Goal: Task Accomplishment & Management: Use online tool/utility

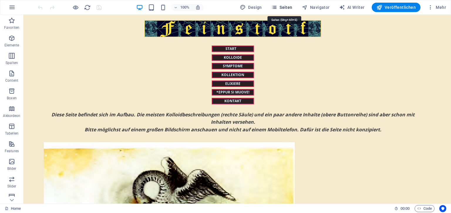
click at [284, 9] on span "Seiten" at bounding box center [281, 7] width 21 height 6
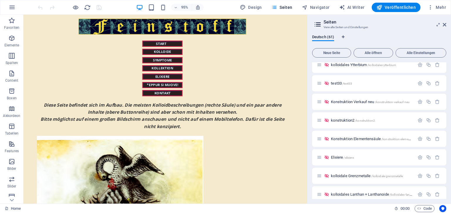
scroll to position [991, 0]
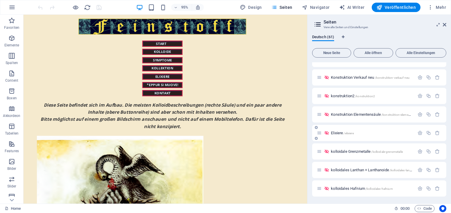
click at [331, 133] on span "Elixiere /elixiere" at bounding box center [342, 133] width 23 height 4
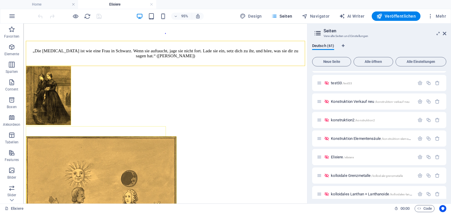
scroll to position [2741, 0]
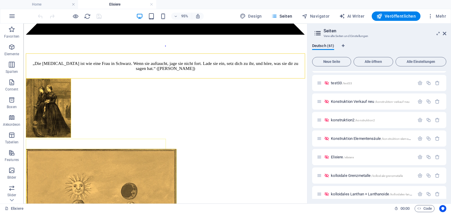
drag, startPoint x: 320, startPoint y: 31, endPoint x: 333, endPoint y: 191, distance: 160.7
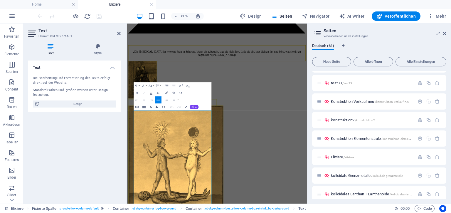
scroll to position [2279, 0]
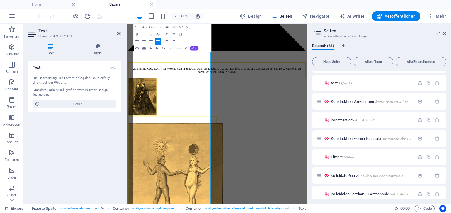
drag, startPoint x: 182, startPoint y: 119, endPoint x: 230, endPoint y: 128, distance: 49.5
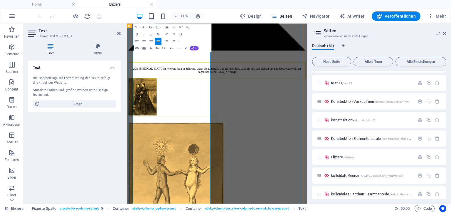
copy span "Dieses auf rechts spezifizierte Capillum-Elixier enthält unter anderem"
click at [167, 34] on icon "button" at bounding box center [166, 34] width 2 height 2
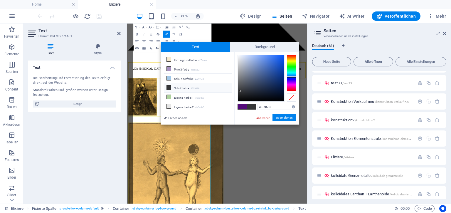
click at [175, 85] on li "Schriftfarbe #353638" at bounding box center [197, 87] width 67 height 9
click at [290, 119] on button "Übernehmen" at bounding box center [284, 117] width 24 height 7
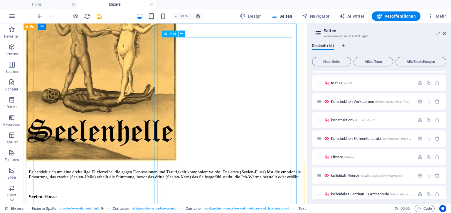
scroll to position [2962, 1]
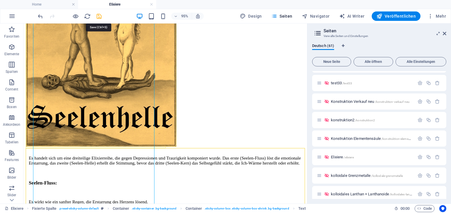
click at [98, 15] on icon "save" at bounding box center [99, 16] width 7 height 7
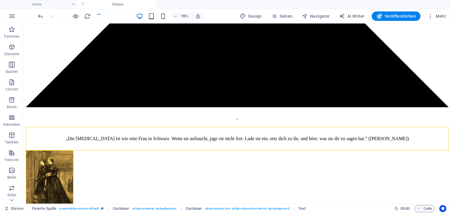
scroll to position [2179, 1]
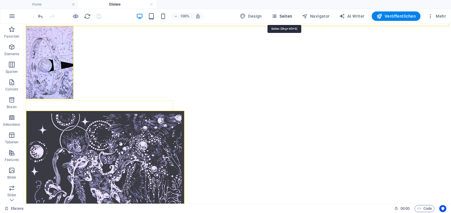
click at [285, 16] on span "Seiten" at bounding box center [281, 16] width 21 height 6
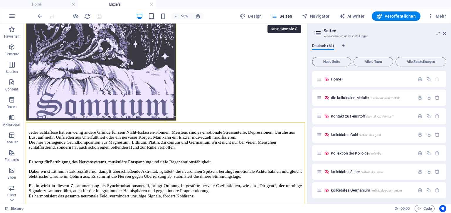
scroll to position [2962, 1]
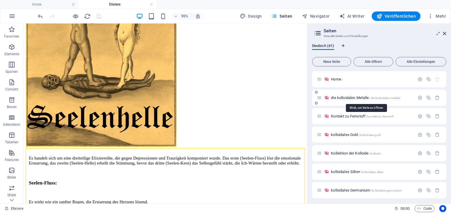
click at [347, 98] on span "die kolloidalen Metalle /die-kolloidalen-metalle" at bounding box center [365, 97] width 69 height 4
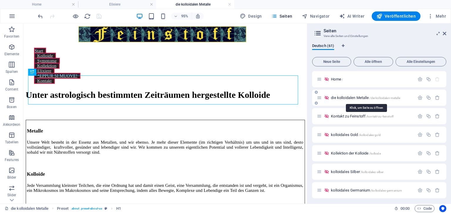
scroll to position [0, 0]
click at [444, 33] on icon at bounding box center [444, 33] width 4 height 5
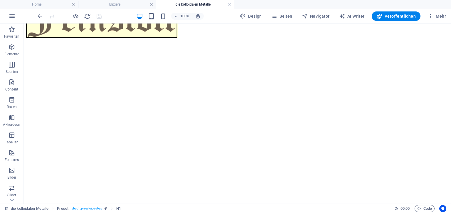
scroll to position [1351, 0]
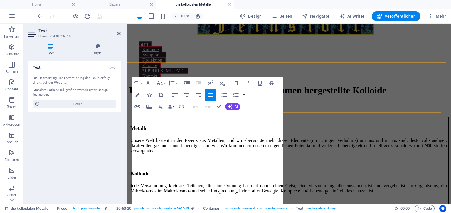
click at [150, 163] on p at bounding box center [288, 160] width 316 height 5
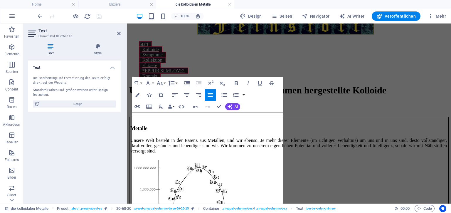
click at [183, 106] on icon "button" at bounding box center [181, 107] width 6 height 4
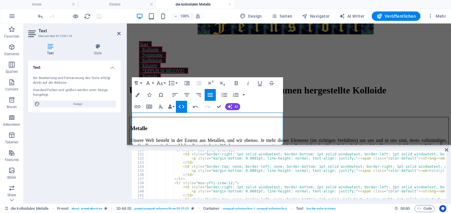
scroll to position [532, 0]
click at [205, 124] on h2 "Metalle" at bounding box center [288, 128] width 316 height 8
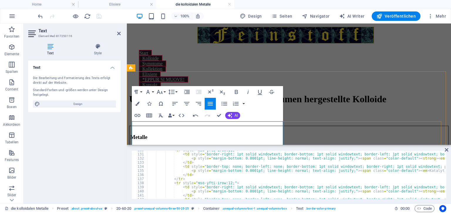
scroll to position [160, 0]
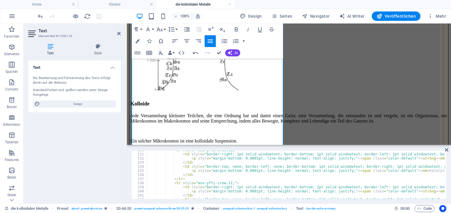
click at [201, 86] on img at bounding box center [184, 49] width 109 height 86
click at [195, 53] on icon "button" at bounding box center [195, 52] width 7 height 7
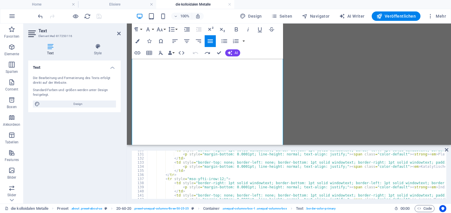
scroll to position [1690, 0]
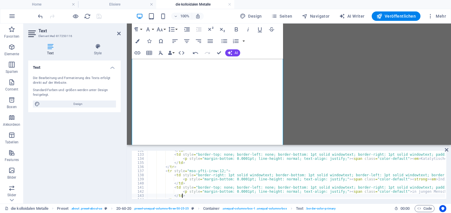
scroll to position [540, 0]
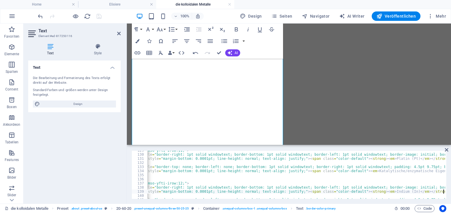
scroll to position [0, 41]
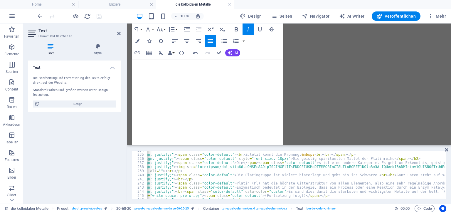
scroll to position [943, 0]
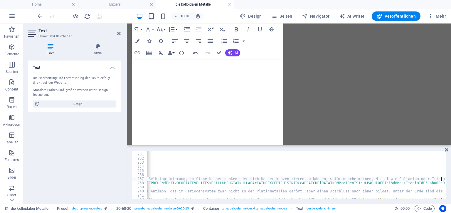
scroll to position [0, 0]
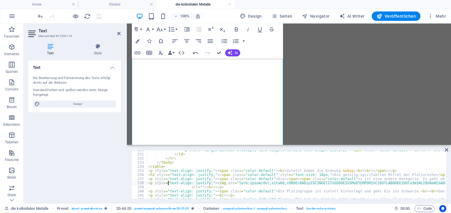
paste textarea "float:left; width:50%; padding-right:0.5em"><img src="data:image/png;base64,iVB…"
type textarea "<p style="float:left; width:50%; padding-right:0.5em"><img src="data:image/png;…"
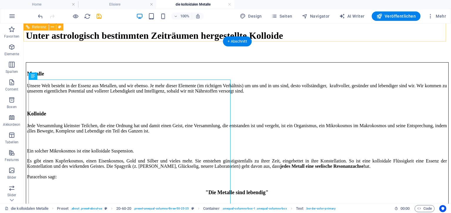
scroll to position [23, 0]
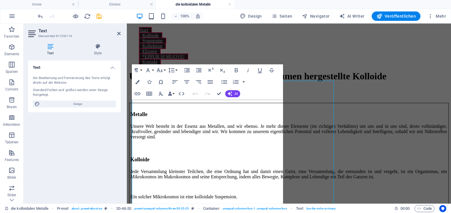
scroll to position [22, 0]
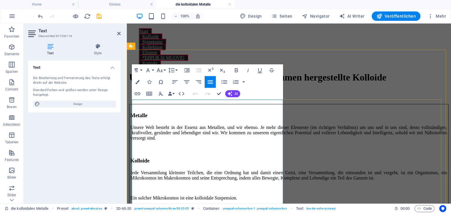
click at [208, 141] on p "Unsere Welt besteht in der Essenz aus Metallen, und wir ebenso. Je mehr dieser …" at bounding box center [288, 133] width 316 height 16
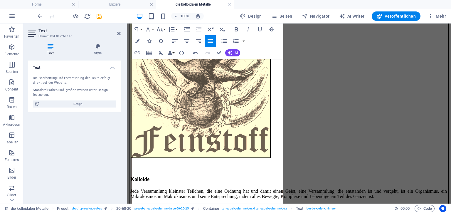
scroll to position [179, 0]
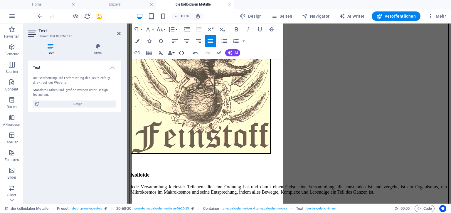
click at [182, 51] on icon "button" at bounding box center [181, 52] width 7 height 7
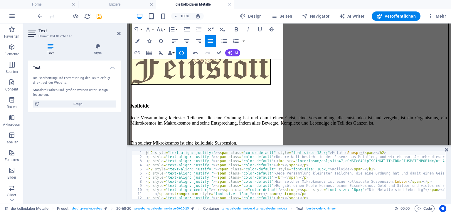
scroll to position [241, 0]
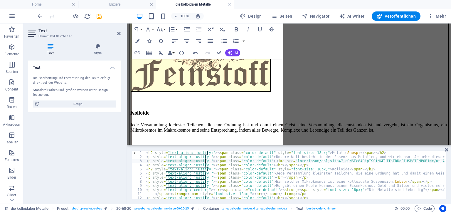
paste textarea "float:left; width:50%; padding-right:0.5em"><span class="color-default"><img sr…"
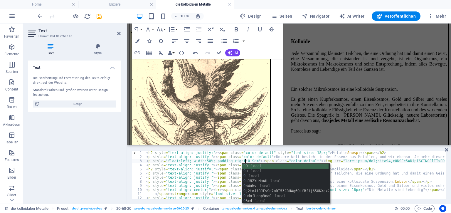
scroll to position [0, 8]
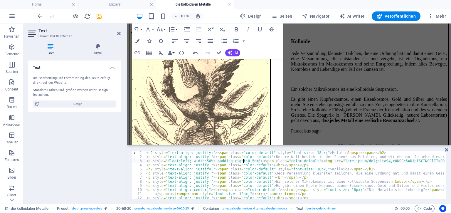
type textarea "<p style="float:left; width:80%; padding-right:0.5em"><span class="color-defaul…"
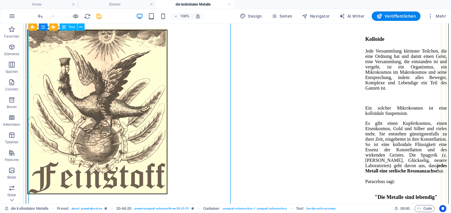
scroll to position [122, 0]
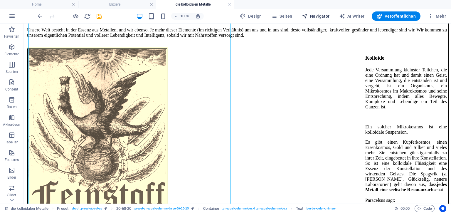
click at [322, 16] on span "Navigator" at bounding box center [316, 16] width 28 height 6
select select "15742570-de"
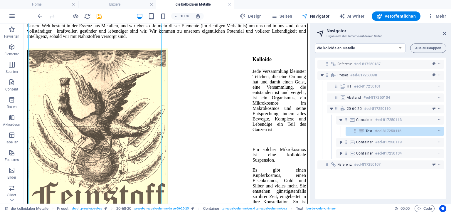
scroll to position [140, 0]
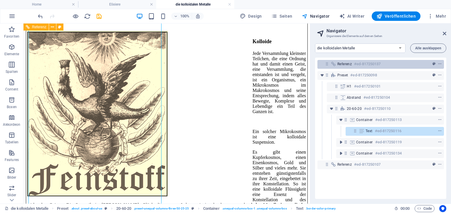
click at [344, 66] on span "Referenz" at bounding box center [344, 64] width 14 height 5
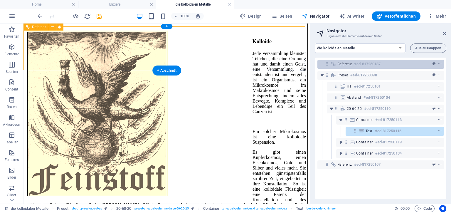
scroll to position [0, 0]
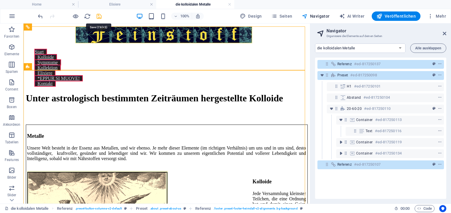
click at [99, 16] on icon "save" at bounding box center [99, 16] width 7 height 7
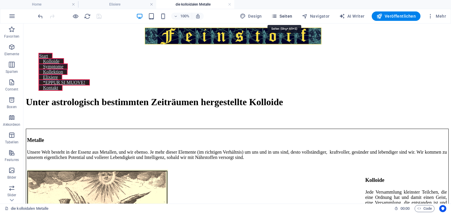
click at [291, 16] on span "Seiten" at bounding box center [281, 16] width 21 height 6
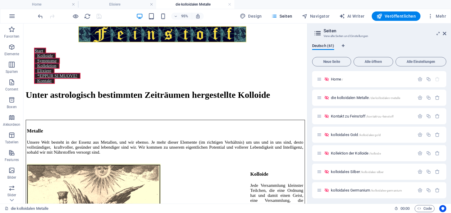
scroll to position [1000, 0]
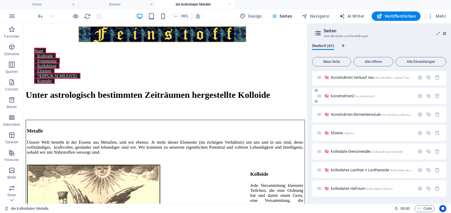
click at [351, 96] on span "konstruktion2 /konstruktion2" at bounding box center [353, 96] width 44 height 4
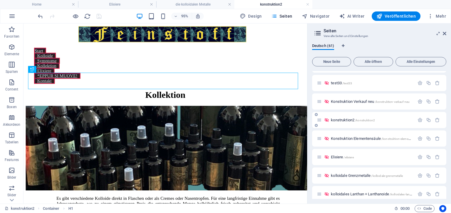
scroll to position [0, 0]
click at [360, 136] on div "Konstruktion Elementensäule /konstruktion-elementensaeule" at bounding box center [366, 138] width 98 height 7
click at [360, 139] on span "Konstruktion Elementensäule /konstruktion-elementensaeule" at bounding box center [377, 138] width 92 height 4
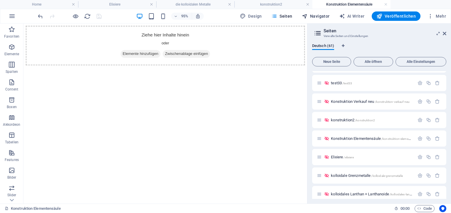
click at [323, 16] on span "Navigator" at bounding box center [316, 16] width 28 height 6
select select "15742735-de"
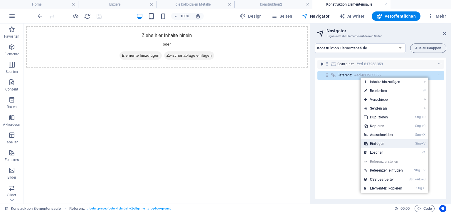
click at [374, 143] on link "Strg V Einfügen" at bounding box center [383, 143] width 46 height 9
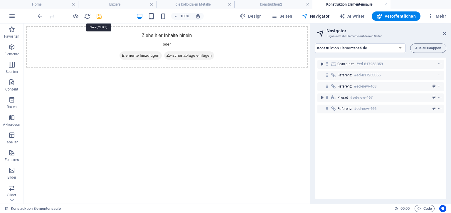
click at [100, 17] on icon "save" at bounding box center [99, 16] width 7 height 7
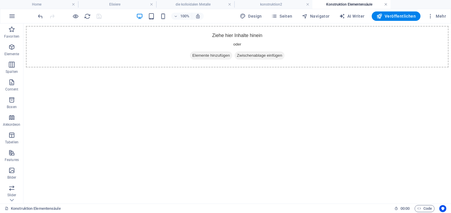
click at [385, 5] on link at bounding box center [386, 5] width 4 height 6
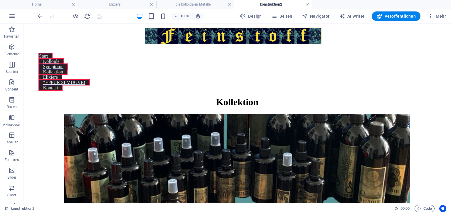
click at [307, 4] on link at bounding box center [308, 5] width 4 height 6
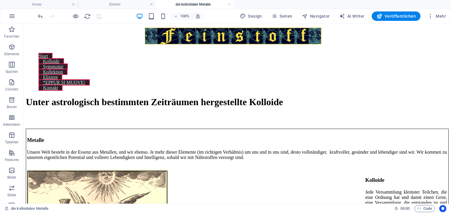
click at [196, 4] on h4 "die kolloidalen Metalle" at bounding box center [195, 4] width 78 height 6
click at [56, 99] on icon at bounding box center [56, 99] width 3 height 6
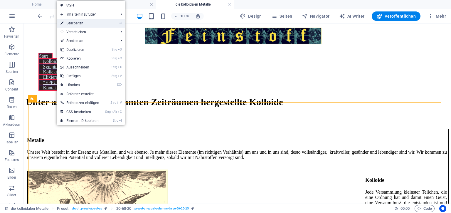
click at [70, 25] on link "⏎ Bearbeiten" at bounding box center [80, 23] width 46 height 9
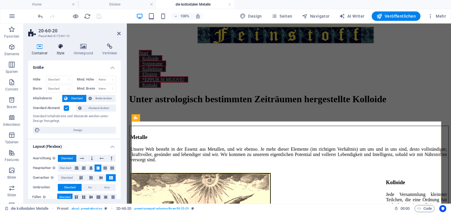
click at [60, 49] on icon at bounding box center [60, 46] width 15 height 6
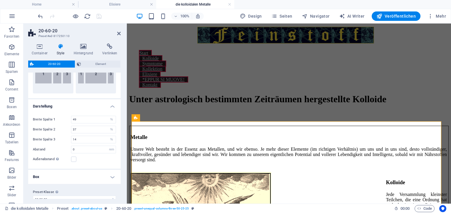
scroll to position [75, 0]
click at [92, 127] on input "37" at bounding box center [93, 128] width 44 height 7
type input "3"
type input "0"
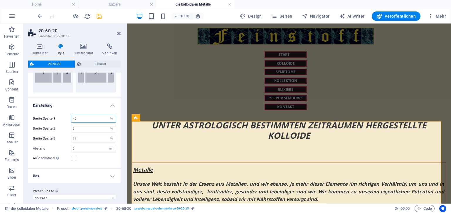
click at [86, 119] on input "49" at bounding box center [93, 118] width 44 height 7
type input "4"
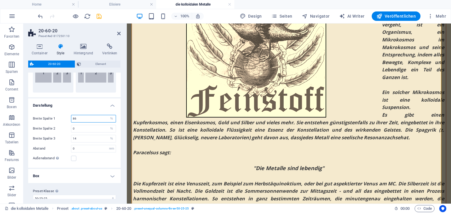
scroll to position [0, 0]
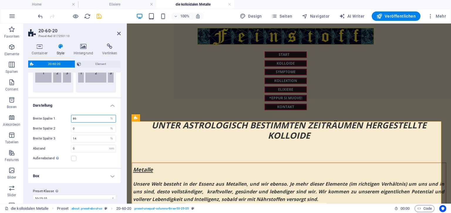
drag, startPoint x: 448, startPoint y: 36, endPoint x: 570, endPoint y: 31, distance: 122.4
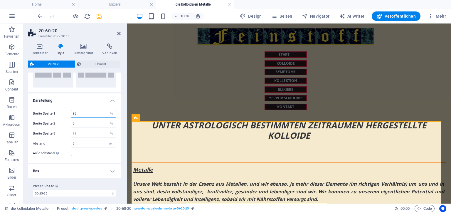
scroll to position [70, 0]
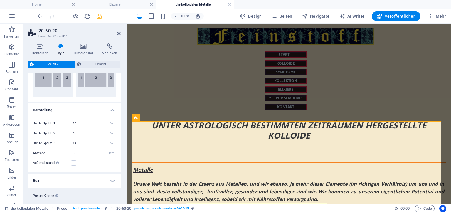
click at [92, 123] on input "86" at bounding box center [93, 123] width 44 height 7
type input "8"
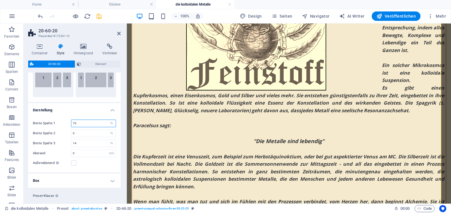
scroll to position [0, 0]
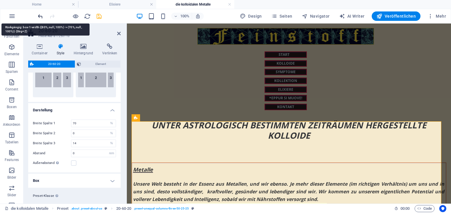
click at [40, 16] on icon "undo" at bounding box center [40, 16] width 7 height 7
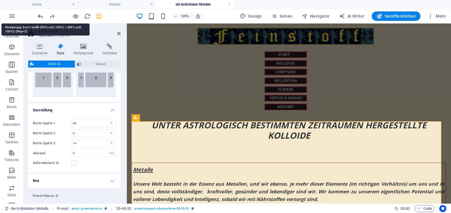
type input "49"
click at [40, 16] on icon "undo" at bounding box center [40, 16] width 7 height 7
type input "37"
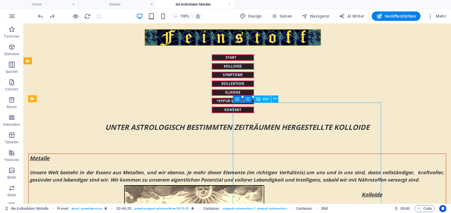
select select "%"
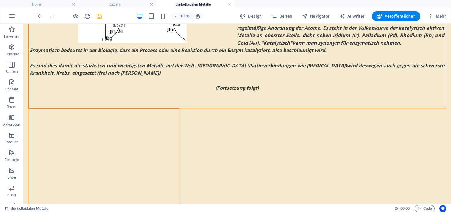
scroll to position [1203, 0]
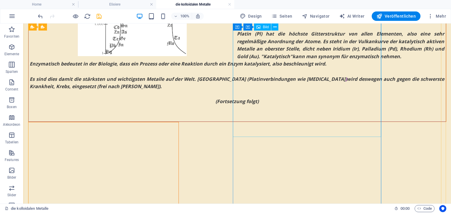
select select "%"
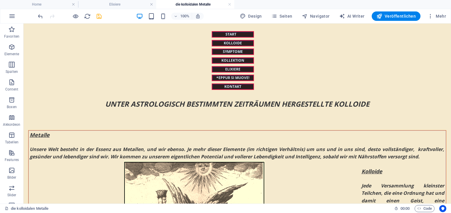
scroll to position [0, 0]
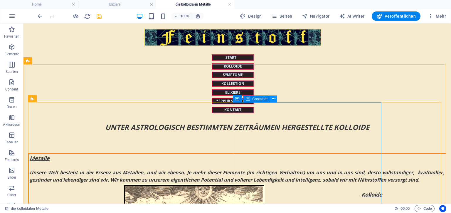
click at [273, 98] on icon at bounding box center [273, 99] width 3 height 6
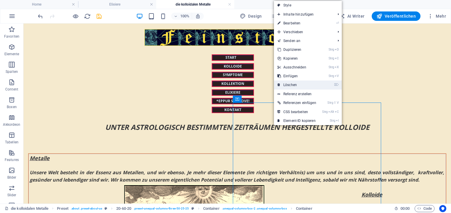
click at [285, 83] on link "⌦ Löschen" at bounding box center [297, 84] width 46 height 9
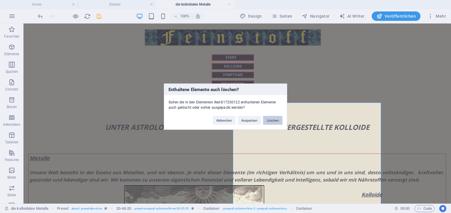
click at [270, 119] on button "Löschen" at bounding box center [272, 120] width 19 height 9
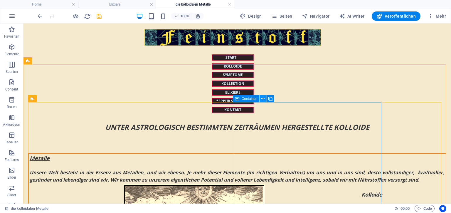
click at [262, 99] on icon at bounding box center [262, 99] width 3 height 6
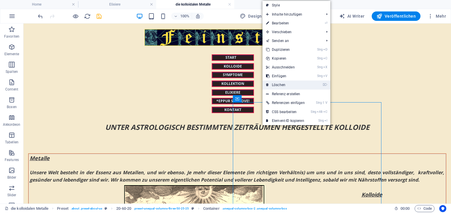
click at [273, 87] on link "⌦ Löschen" at bounding box center [285, 84] width 46 height 9
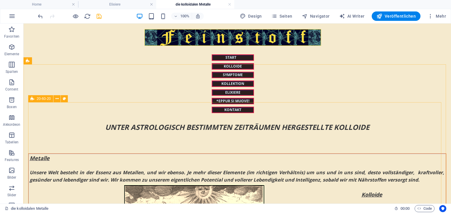
click at [43, 99] on span "20-60-20" at bounding box center [44, 99] width 14 height 4
select select "%"
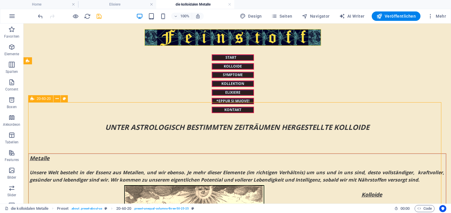
select select "rem"
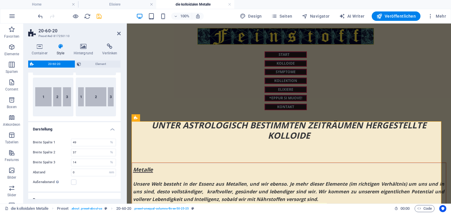
scroll to position [53, 0]
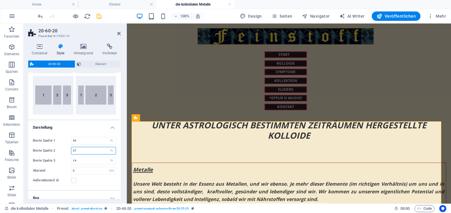
click at [92, 148] on input "37" at bounding box center [93, 150] width 44 height 7
type input "3"
type input "0"
click at [88, 140] on input "49" at bounding box center [93, 140] width 44 height 7
type input "4"
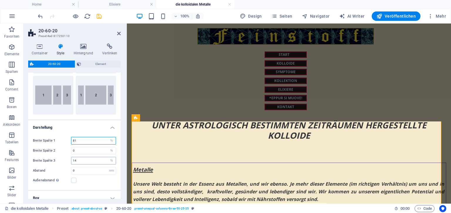
type input "81"
click at [83, 160] on input "14" at bounding box center [93, 160] width 44 height 7
type input "19"
click at [82, 140] on input "81" at bounding box center [93, 140] width 44 height 7
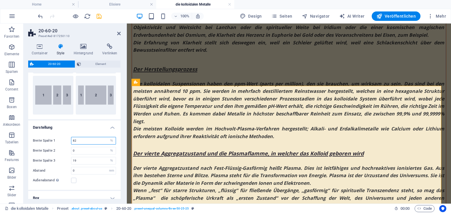
scroll to position [0, 0]
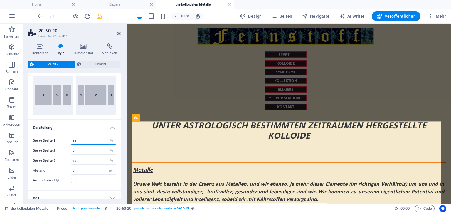
drag, startPoint x: 449, startPoint y: 37, endPoint x: 575, endPoint y: 38, distance: 126.1
type input "82"
click at [100, 17] on icon "save" at bounding box center [99, 16] width 7 height 7
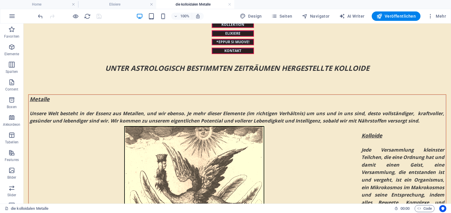
scroll to position [63, 0]
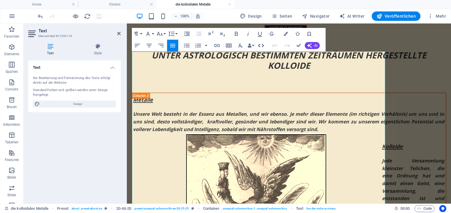
click at [261, 47] on icon "button" at bounding box center [260, 45] width 7 height 7
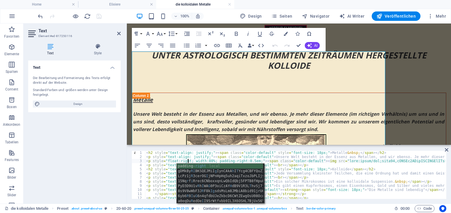
scroll to position [0, 3]
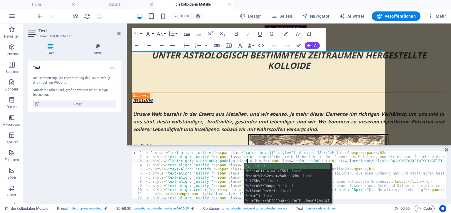
scroll to position [0, 8]
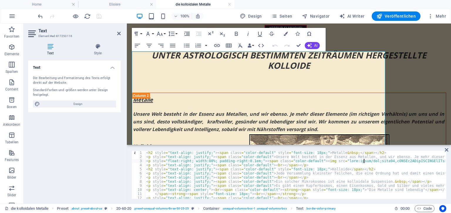
type textarea "<p style="float:right; width:80%; padding-right:0.1em;"><span class="color-defa…"
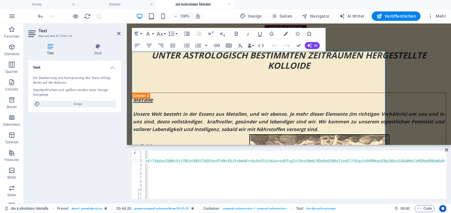
scroll to position [0, 19530]
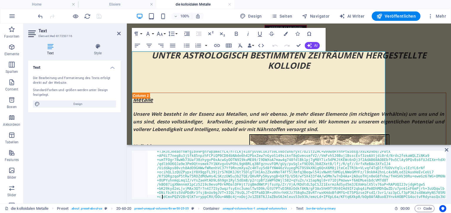
scroll to position [2079, 0]
click at [447, 150] on icon at bounding box center [446, 149] width 4 height 5
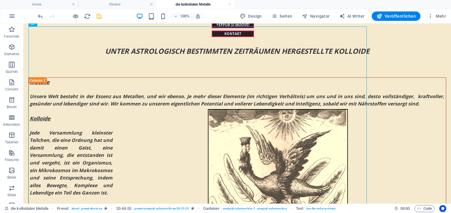
scroll to position [0, 0]
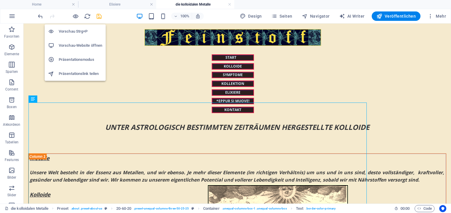
click at [72, 31] on h6 "Vorschau Strg+P" at bounding box center [80, 31] width 43 height 7
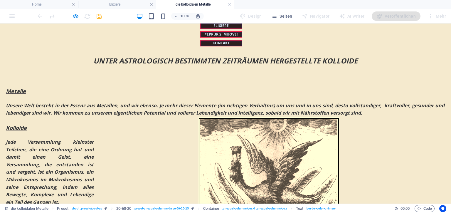
scroll to position [65, 0]
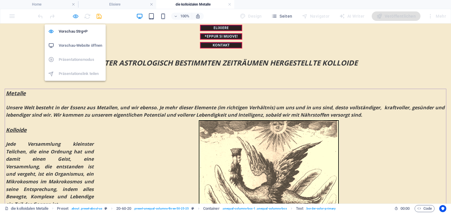
click at [75, 14] on icon "button" at bounding box center [75, 16] width 7 height 7
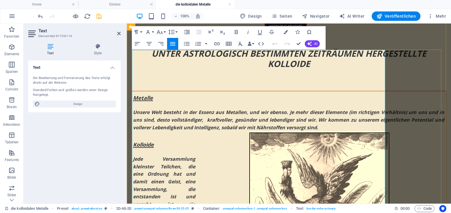
click at [159, 109] on span "Unsere Welt besteht in der Essenz aus Metallen, und wir ebenso. Je mehr dieser …" at bounding box center [288, 119] width 311 height 21
click at [261, 41] on icon "button" at bounding box center [260, 43] width 7 height 7
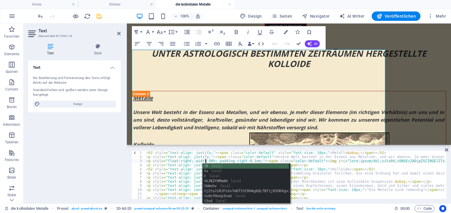
scroll to position [0, 5]
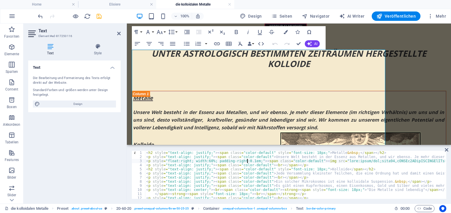
type textarea "<p style="float:right; width:60%; padding-right:0.0em;"><span class="color-defa…"
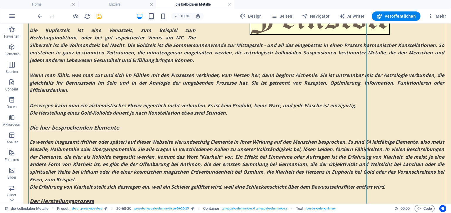
scroll to position [0, 0]
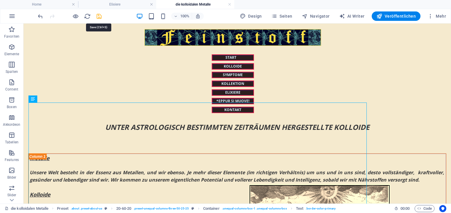
click at [97, 17] on icon "save" at bounding box center [99, 16] width 7 height 7
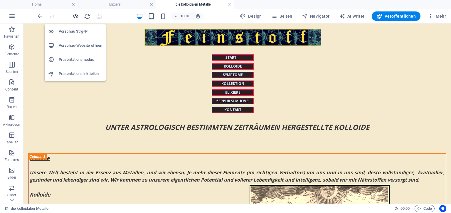
click at [73, 14] on icon "button" at bounding box center [75, 16] width 7 height 7
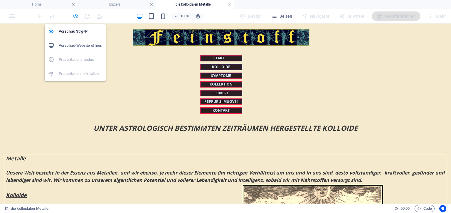
click at [75, 15] on icon "button" at bounding box center [75, 16] width 7 height 7
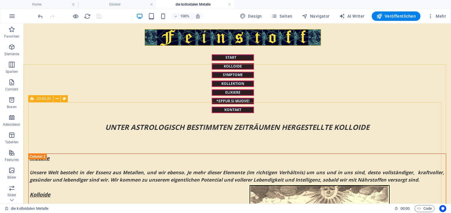
click at [38, 98] on span "20-60-20" at bounding box center [44, 99] width 14 height 4
select select "%"
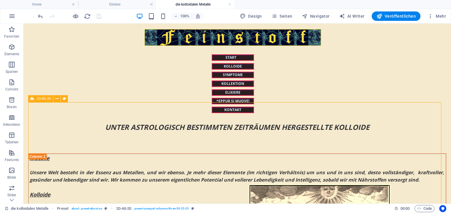
select select "rem"
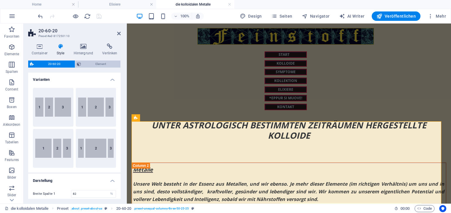
click at [103, 60] on span "Element" at bounding box center [101, 63] width 36 height 7
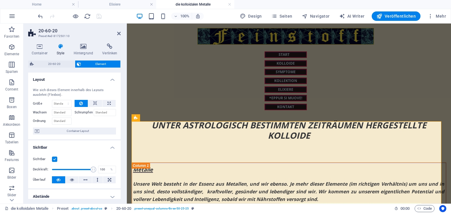
click at [111, 194] on h4 "Abstände" at bounding box center [74, 196] width 92 height 14
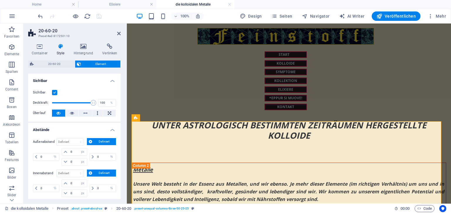
scroll to position [78, 0]
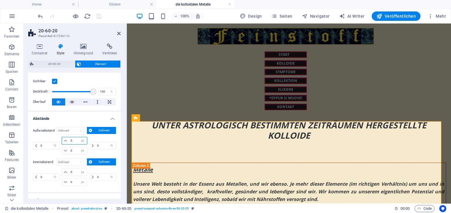
click at [76, 141] on input "0" at bounding box center [78, 140] width 18 height 7
click at [80, 141] on select "auto px % rem vw vh" at bounding box center [83, 140] width 8 height 7
select select "%"
click at [79, 137] on select "auto px % rem vw vh" at bounding box center [83, 140] width 8 height 7
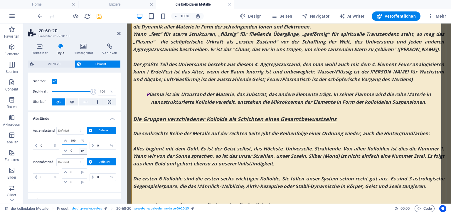
scroll to position [1042, 0]
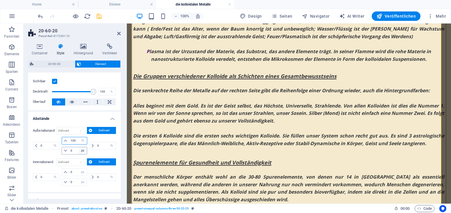
type input "1"
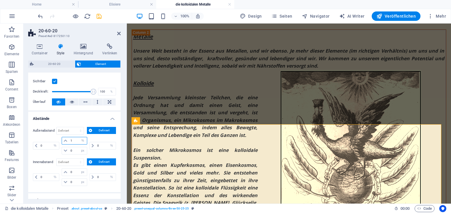
scroll to position [0, 0]
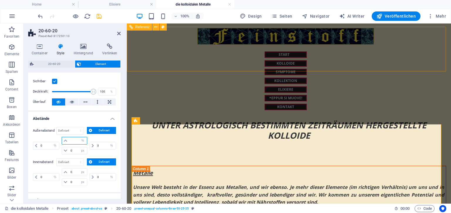
type input "3"
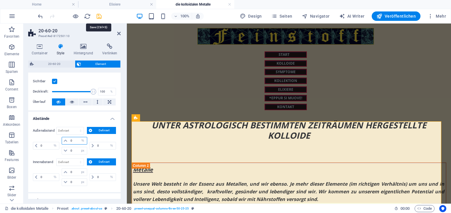
type input "0"
click at [98, 17] on icon "save" at bounding box center [99, 16] width 7 height 7
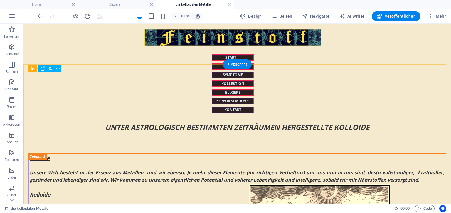
click at [242, 123] on div "Unter astrologisch bestimmten Zeiträumen hergestellte Kolloide" at bounding box center [237, 132] width 418 height 18
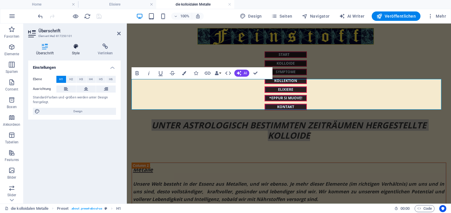
click at [77, 51] on h4 "Style" at bounding box center [77, 49] width 26 height 12
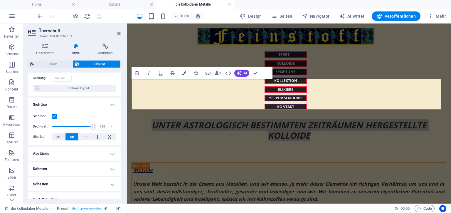
scroll to position [44, 0]
click at [110, 150] on h4 "Abstände" at bounding box center [74, 152] width 92 height 14
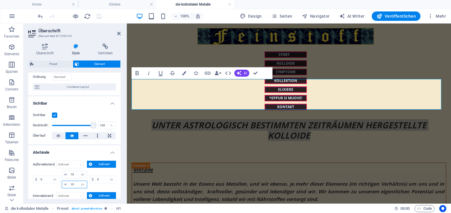
click at [76, 183] on input "10" at bounding box center [78, 184] width 18 height 7
click at [83, 183] on select "auto px % rem vw vh" at bounding box center [83, 184] width 8 height 7
select select "%"
click at [79, 181] on select "auto px % rem vw vh" at bounding box center [83, 184] width 8 height 7
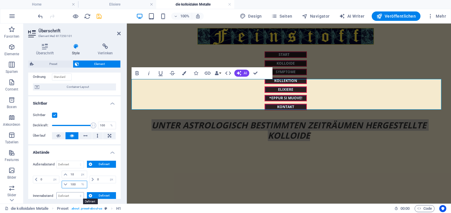
type input "2"
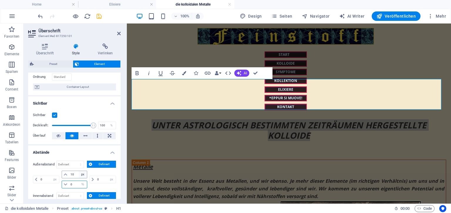
type input "0"
click at [83, 173] on select "auto px % rem vw vh" at bounding box center [83, 174] width 8 height 7
select select "%"
click at [79, 171] on select "auto px % rem vw vh" at bounding box center [83, 174] width 8 height 7
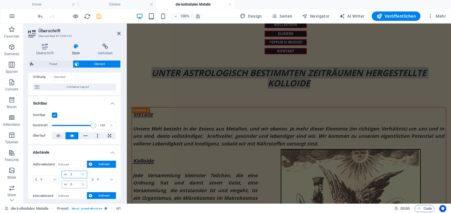
scroll to position [0, 0]
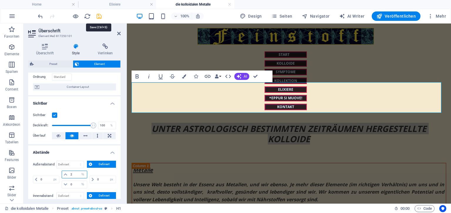
type input "2"
click at [98, 18] on icon "save" at bounding box center [99, 16] width 7 height 7
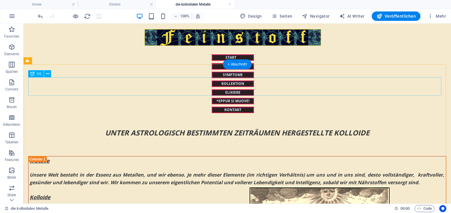
click at [157, 128] on div "Unter astrologisch bestimmten Zeiträumen hergestellte Kolloide" at bounding box center [237, 137] width 418 height 18
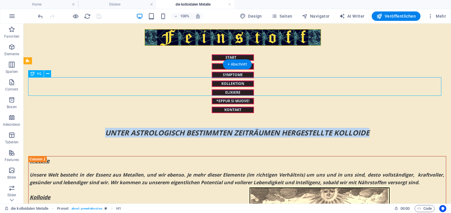
select select "px"
select select "%"
select select "px"
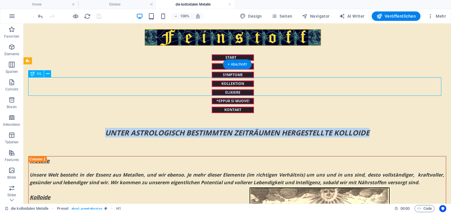
select select "px"
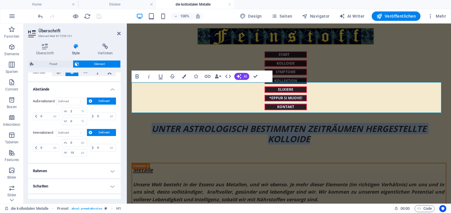
scroll to position [107, 0]
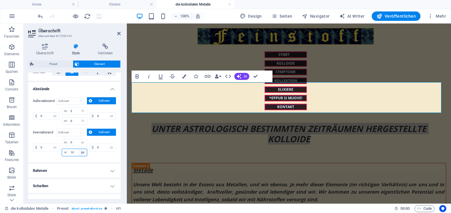
click at [83, 152] on select "px rem % vh vw" at bounding box center [83, 152] width 8 height 7
select select "%"
click at [79, 149] on select "px rem % vh vw" at bounding box center [83, 152] width 8 height 7
type input "100"
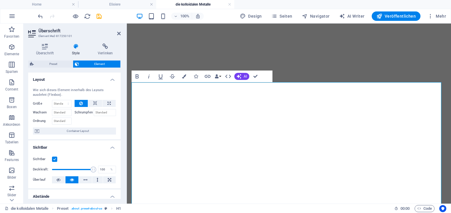
select select "px"
select select "%"
select select "px"
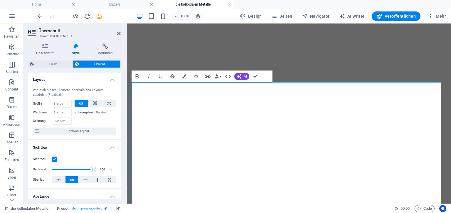
select select "px"
select select "%"
select select "px"
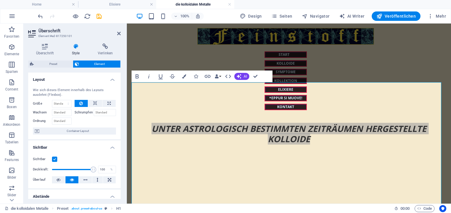
scroll to position [107, 0]
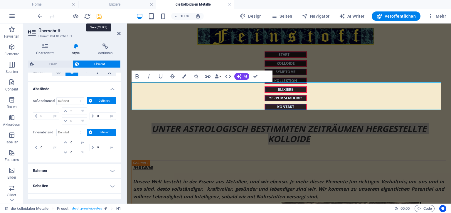
type input "0"
click at [97, 16] on icon "save" at bounding box center [99, 16] width 7 height 7
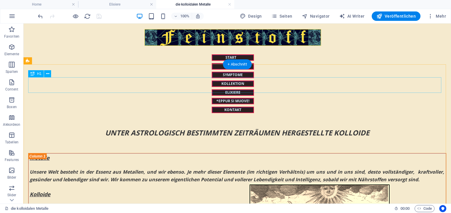
click at [211, 128] on div "Unter astrologisch bestimmten Zeiträumen hergestellte Kolloide" at bounding box center [237, 132] width 418 height 9
select select "px"
select select "%"
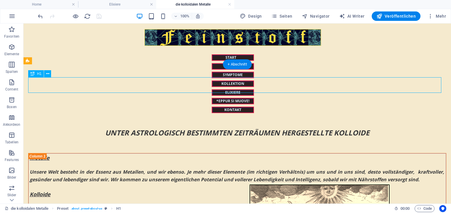
select select "px"
select select "%"
select select "px"
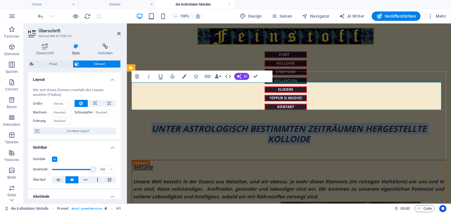
click at [319, 124] on h1 "Unter astrologisch bestimmten Zeiträumen hergestellte Kolloide" at bounding box center [288, 134] width 314 height 21
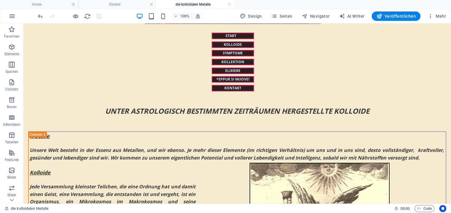
scroll to position [11, 0]
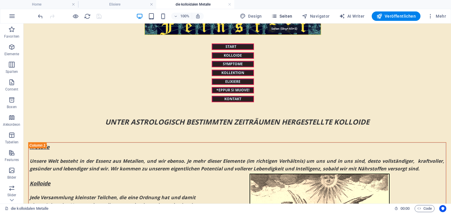
click at [288, 16] on span "Seiten" at bounding box center [281, 16] width 21 height 6
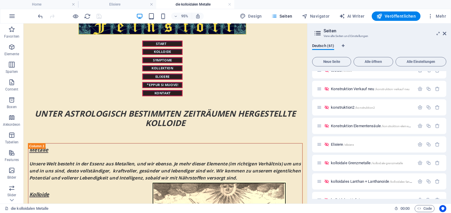
scroll to position [1000, 0]
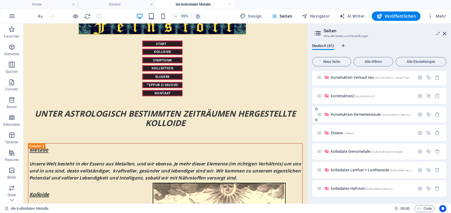
click at [361, 111] on div "Konstruktion Elementensäule /konstruktion-elementensaeule" at bounding box center [366, 114] width 98 height 7
click at [361, 114] on span "Konstruktion Elementensäule /konstruktion-elementensaeule" at bounding box center [377, 114] width 92 height 4
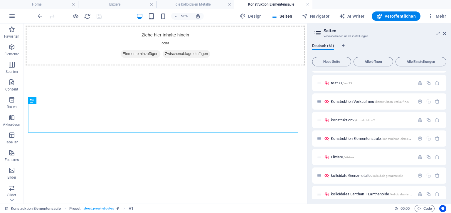
scroll to position [396, 0]
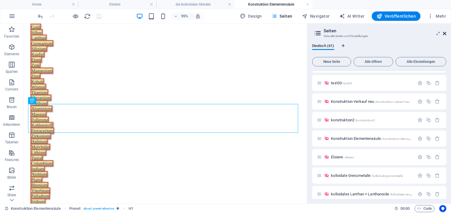
click at [443, 32] on icon at bounding box center [444, 33] width 4 height 5
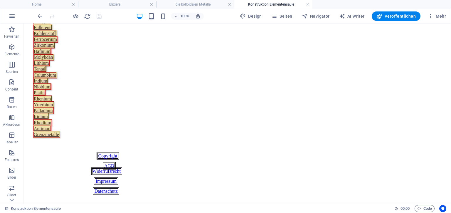
scroll to position [0, 0]
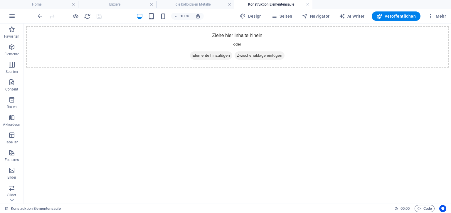
drag, startPoint x: 447, startPoint y: 81, endPoint x: 462, endPoint y: 44, distance: 39.9
click at [199, 3] on h4 "die kolloidalen Metalle" at bounding box center [195, 4] width 78 height 6
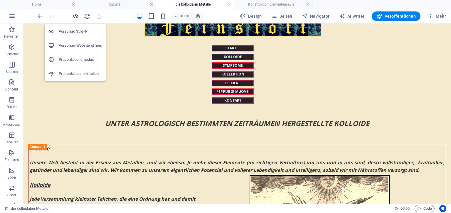
click at [72, 17] on icon "button" at bounding box center [75, 16] width 7 height 7
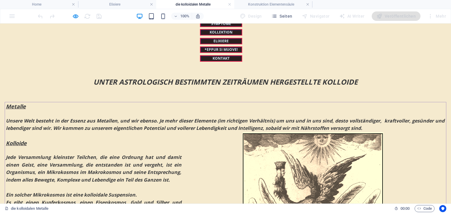
scroll to position [0, 0]
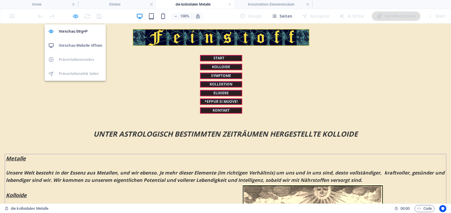
click at [76, 15] on icon "button" at bounding box center [75, 16] width 7 height 7
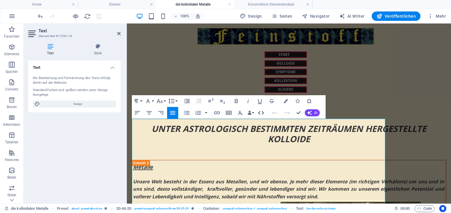
click at [262, 114] on icon "button" at bounding box center [261, 113] width 6 height 4
